Goal: Task Accomplishment & Management: Manage account settings

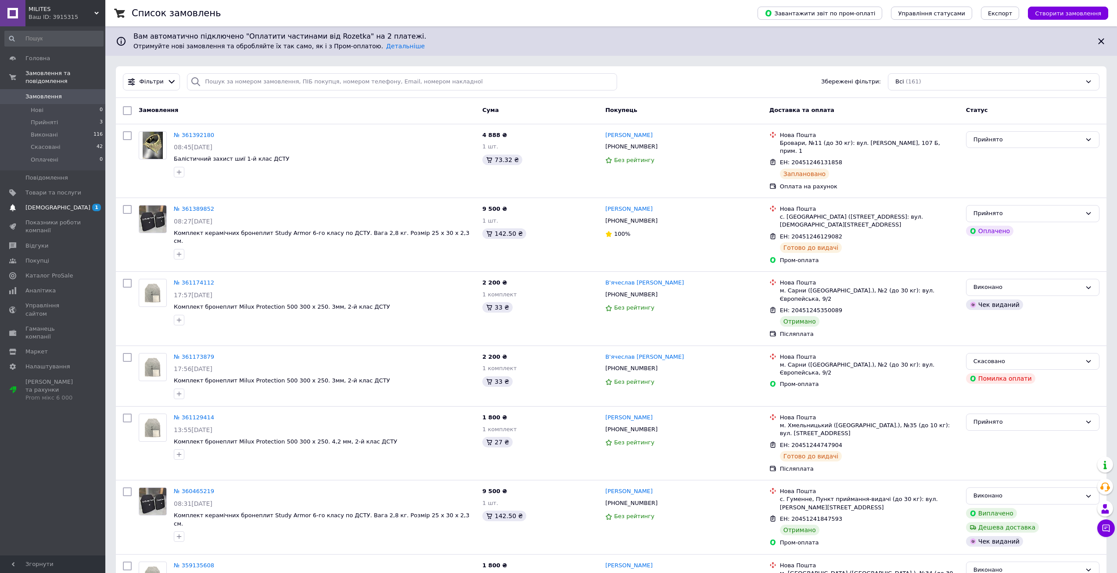
click at [64, 204] on span "[DEMOGRAPHIC_DATA]" at bounding box center [53, 208] width 56 height 8
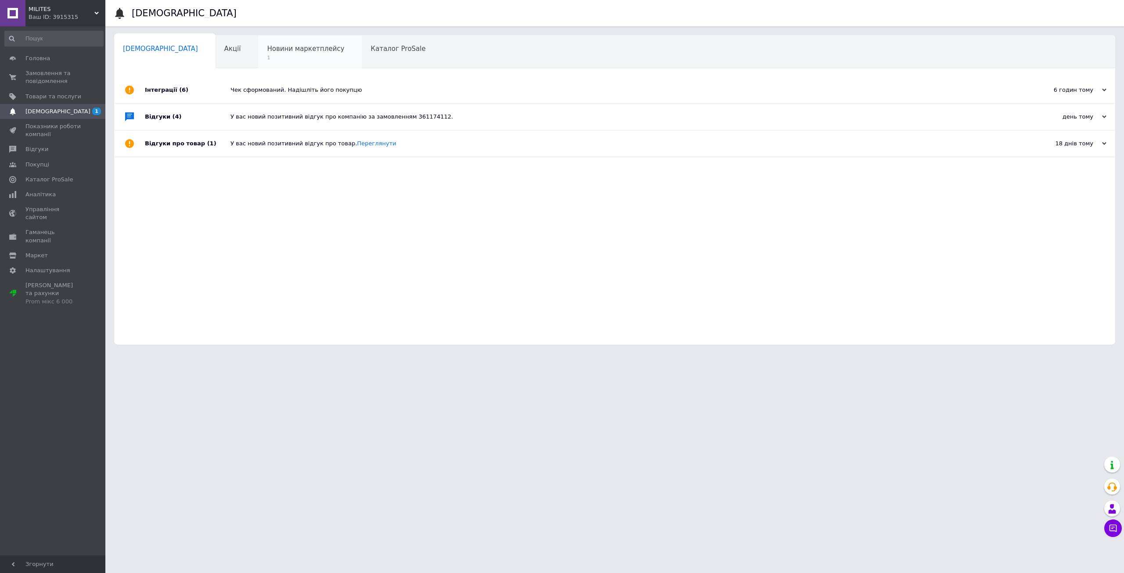
click at [267, 46] on span "Новини маркетплейсу" at bounding box center [305, 49] width 77 height 8
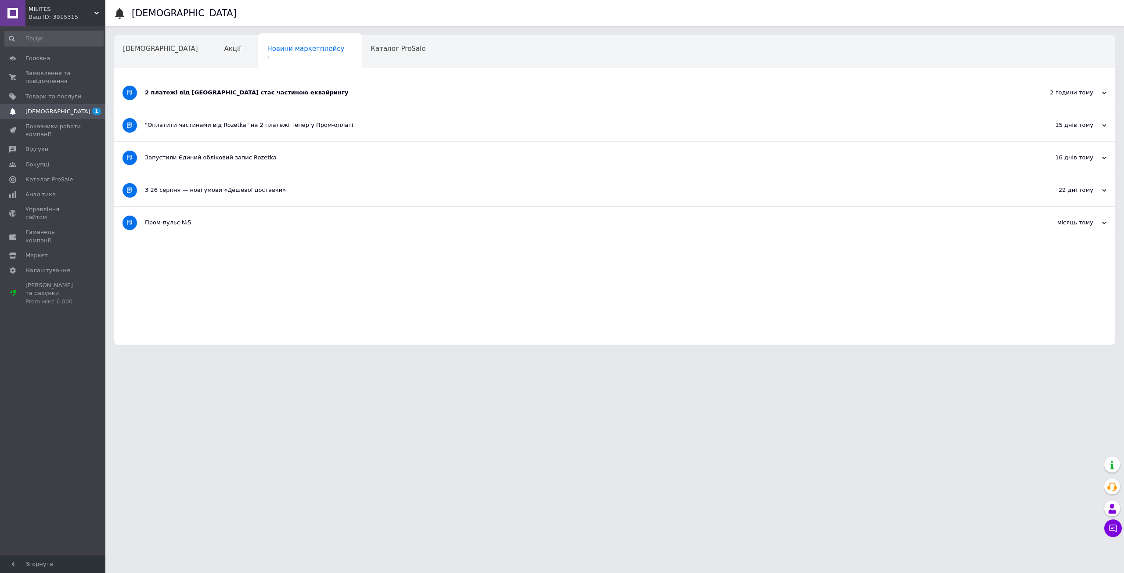
click at [152, 90] on div "2 платежі від [GEOGRAPHIC_DATA] стає частиною еквайрингу" at bounding box center [582, 93] width 874 height 8
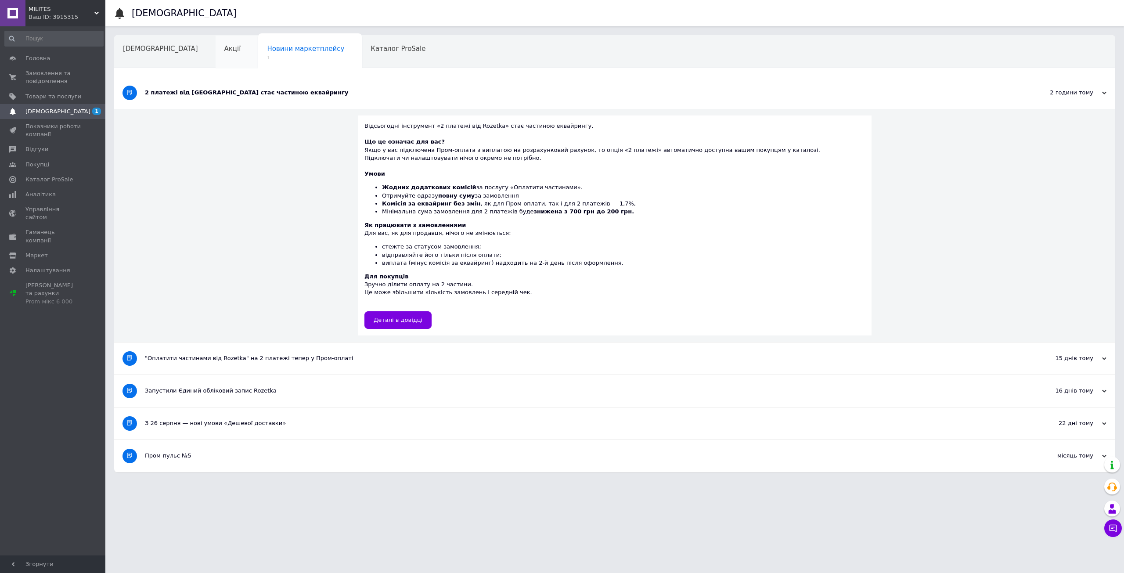
click at [216, 61] on div "Акції" at bounding box center [237, 52] width 43 height 33
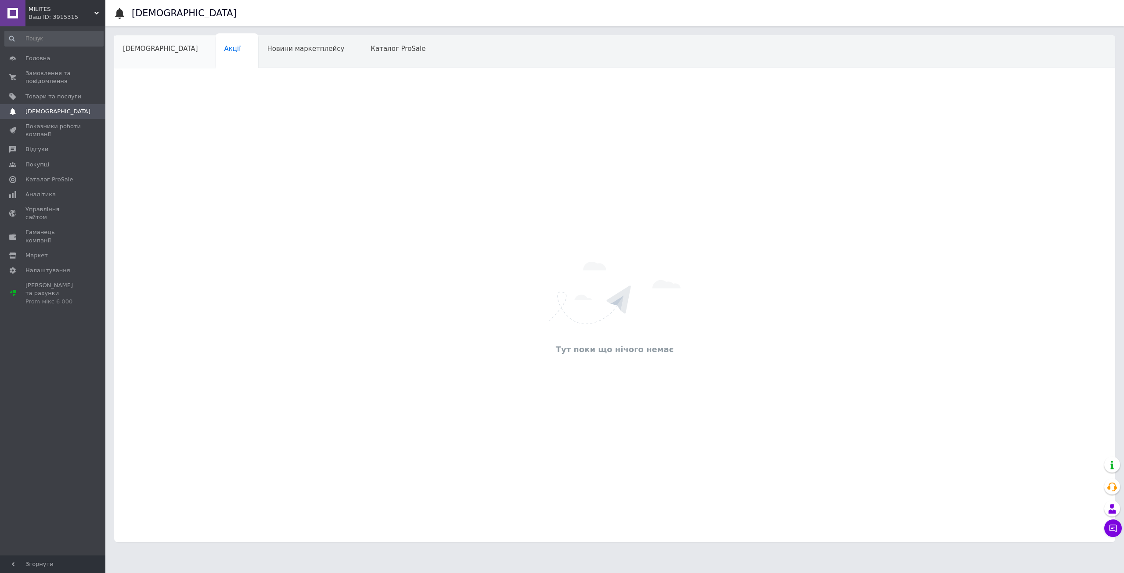
click at [144, 50] on span "[DEMOGRAPHIC_DATA]" at bounding box center [160, 49] width 75 height 8
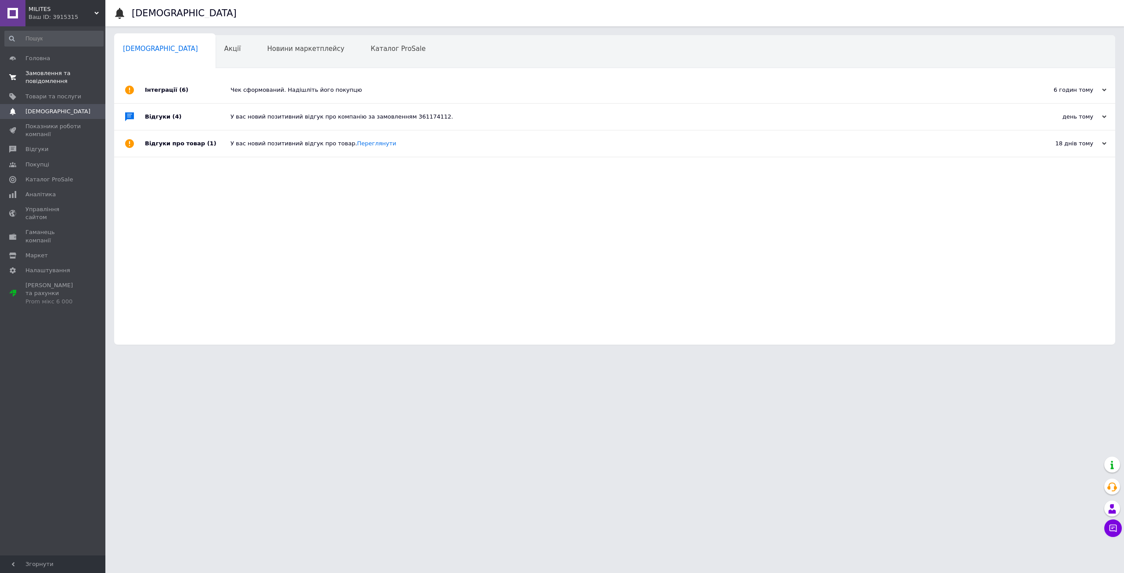
click at [52, 81] on span "Замовлення та повідомлення" at bounding box center [53, 77] width 56 height 16
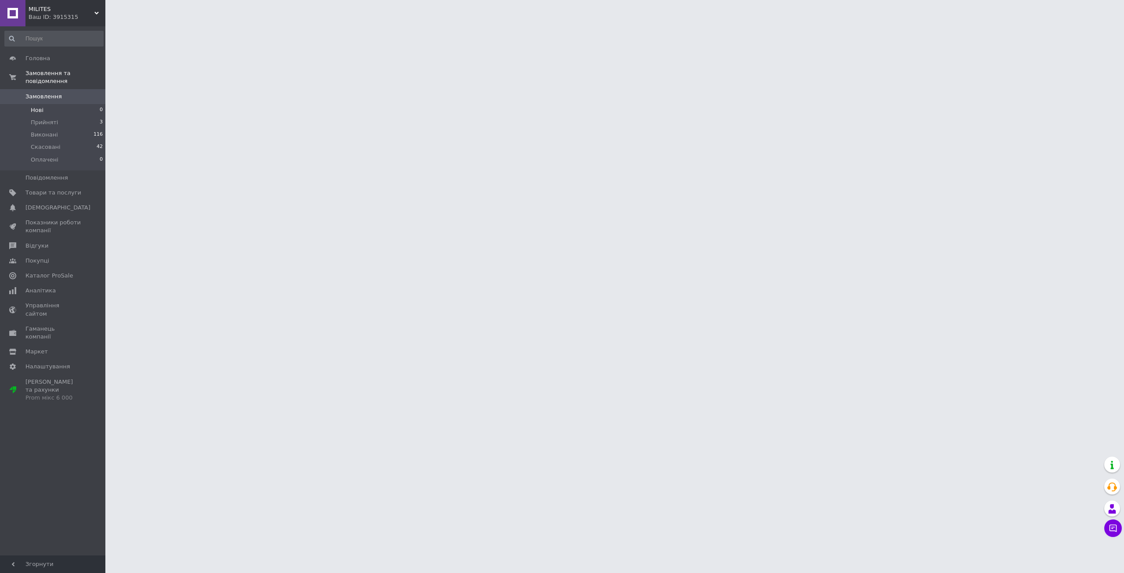
click at [56, 104] on li "Нові 0" at bounding box center [54, 110] width 108 height 12
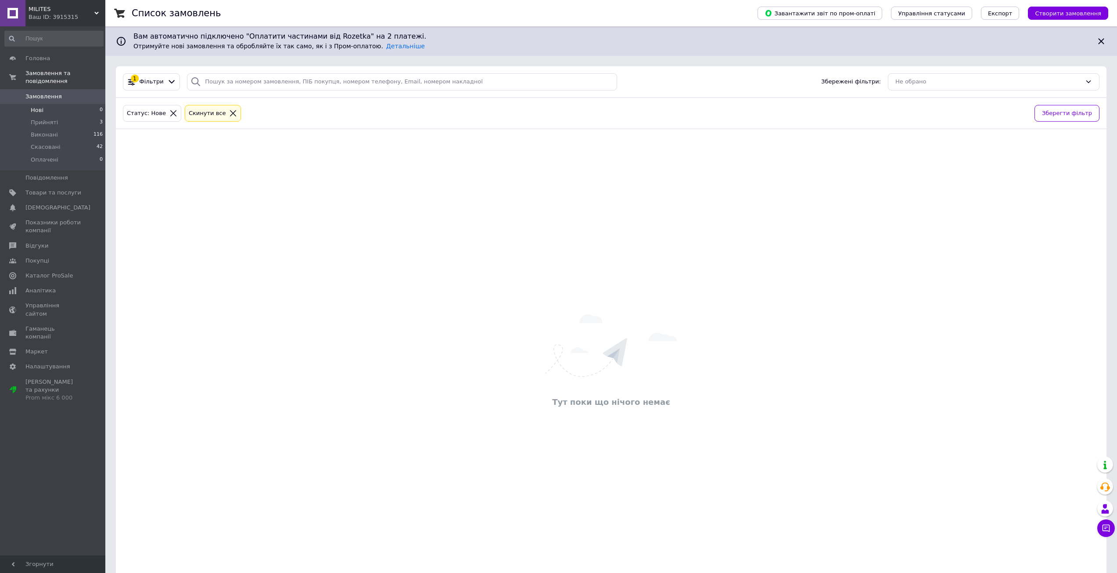
click at [42, 93] on span "Замовлення" at bounding box center [43, 97] width 36 height 8
